Goal: Task Accomplishment & Management: Complete application form

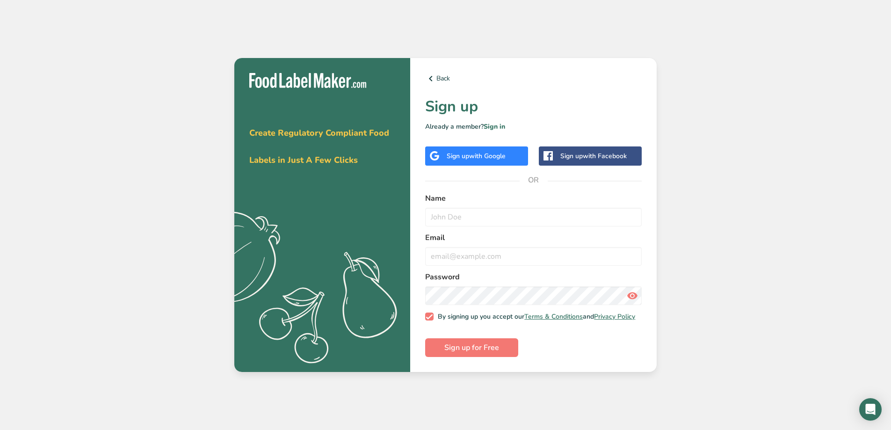
click at [517, 157] on div "Sign up with Google" at bounding box center [476, 155] width 103 height 19
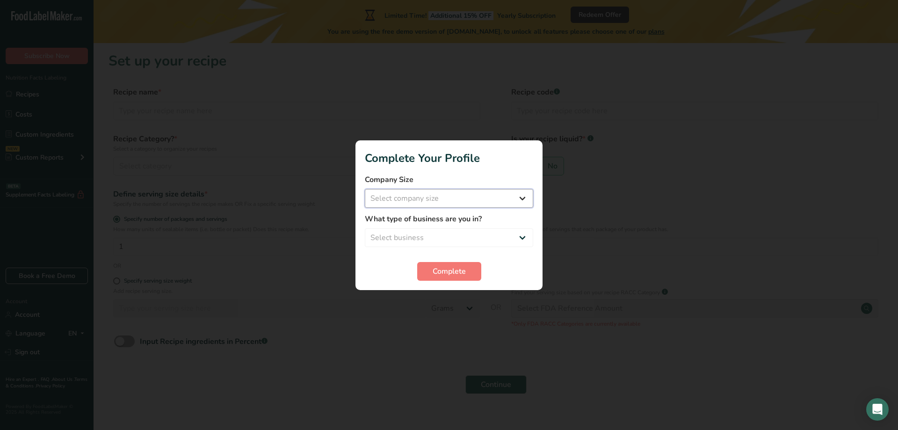
click at [461, 196] on select "Select company size Fewer than 10 Employees 10 to 50 Employees 51 to 500 Employ…" at bounding box center [449, 198] width 168 height 19
select select "1"
click at [365, 189] on select "Select company size Fewer than 10 Employees 10 to 50 Employees 51 to 500 Employ…" at bounding box center [449, 198] width 168 height 19
click at [438, 235] on select "Select business Packaged Food Manufacturer Restaurant & Cafe Bakery Meal Plans …" at bounding box center [449, 237] width 168 height 19
select select "1"
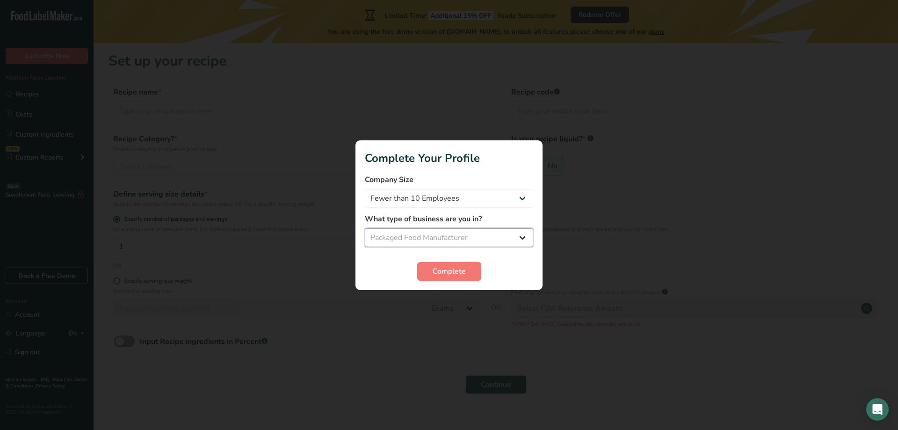
click at [365, 228] on select "Select business Packaged Food Manufacturer Restaurant & Cafe Bakery Meal Plans …" at bounding box center [449, 237] width 168 height 19
click at [446, 264] on button "Complete" at bounding box center [449, 271] width 64 height 19
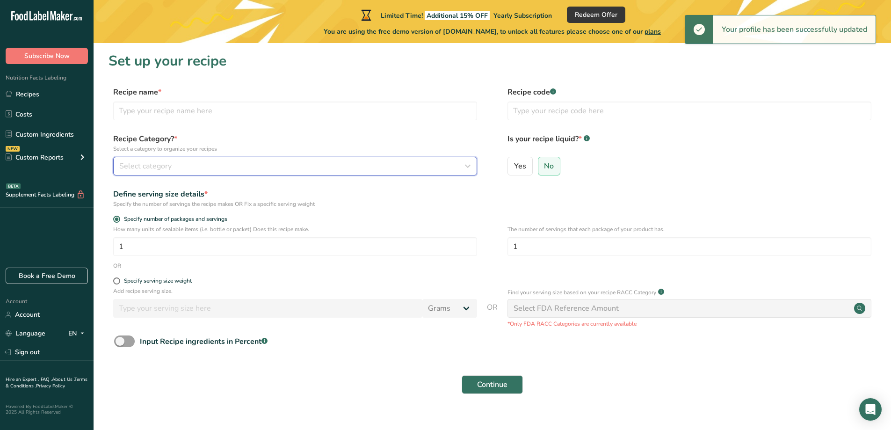
click at [231, 168] on div "Select category" at bounding box center [292, 165] width 346 height 11
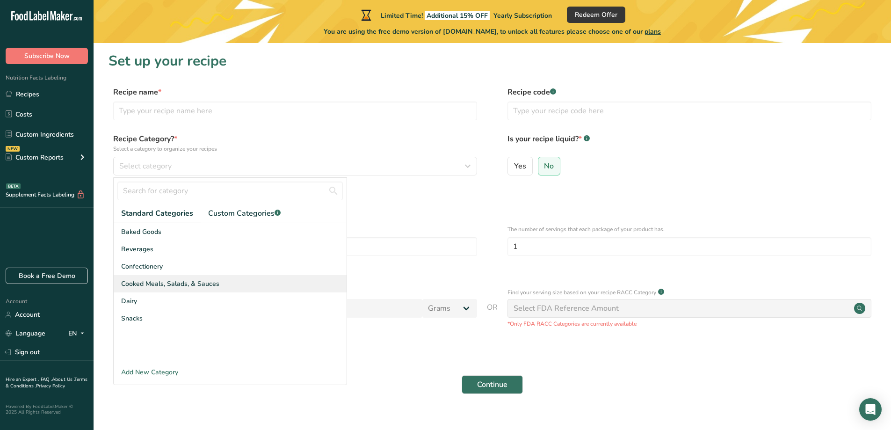
click at [153, 278] on div "Cooked Meals, Salads, & Sauces" at bounding box center [230, 283] width 233 height 17
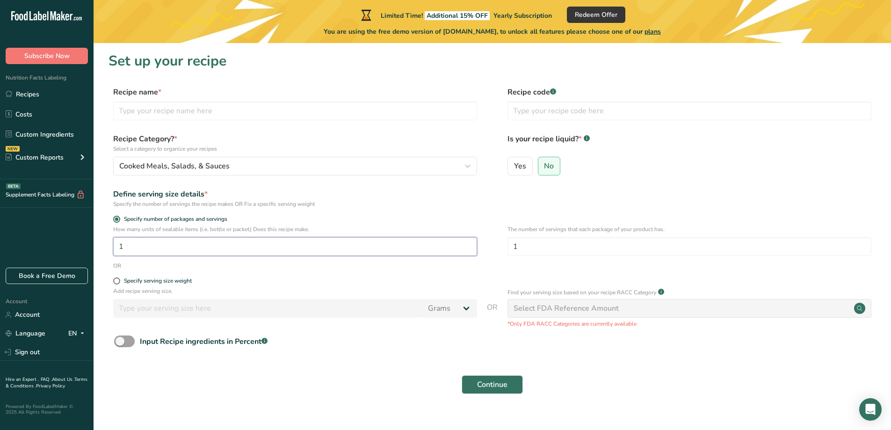
click at [231, 249] on input "1" at bounding box center [295, 246] width 364 height 19
click at [127, 250] on input "1" at bounding box center [295, 246] width 364 height 19
type input "12"
click at [116, 280] on span at bounding box center [116, 280] width 7 height 7
click at [116, 280] on input "Specify serving size weight" at bounding box center [116, 281] width 6 height 6
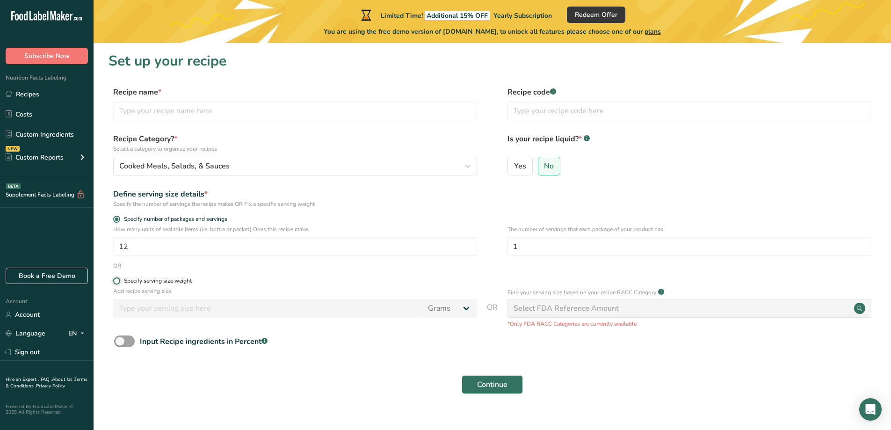
radio input "true"
radio input "false"
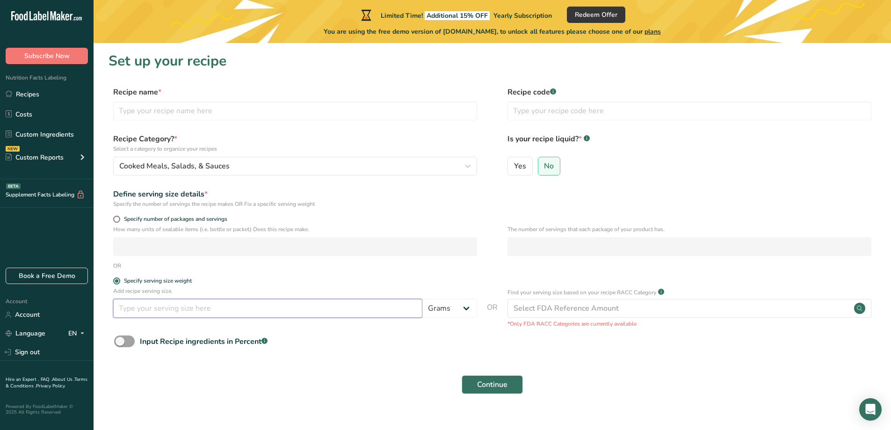
click at [193, 304] on input "number" at bounding box center [267, 308] width 309 height 19
type input "1"
select select "19"
select select "22"
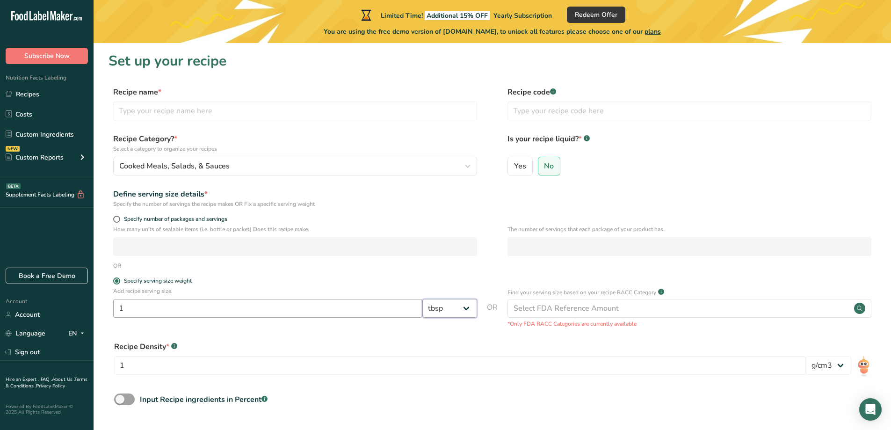
select select "20"
click at [517, 163] on span "Yes" at bounding box center [520, 165] width 12 height 9
click at [514, 163] on input "Yes" at bounding box center [511, 166] width 6 height 6
radio input "true"
radio input "false"
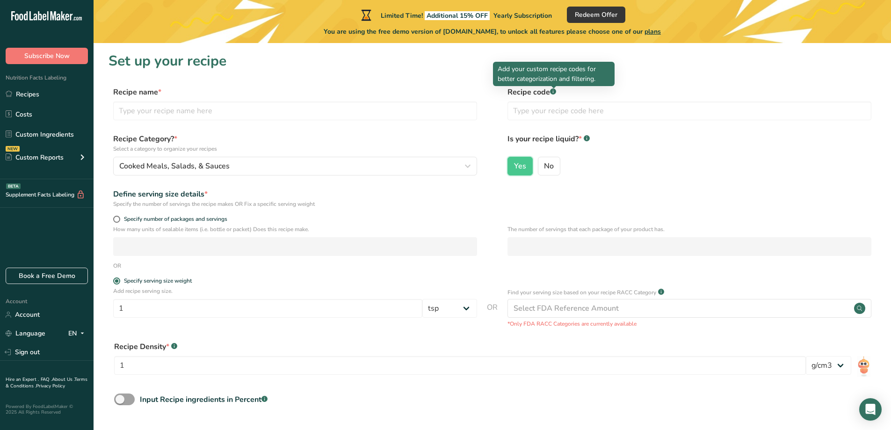
click at [552, 91] on rect at bounding box center [553, 91] width 6 height 6
